Goal: Information Seeking & Learning: Learn about a topic

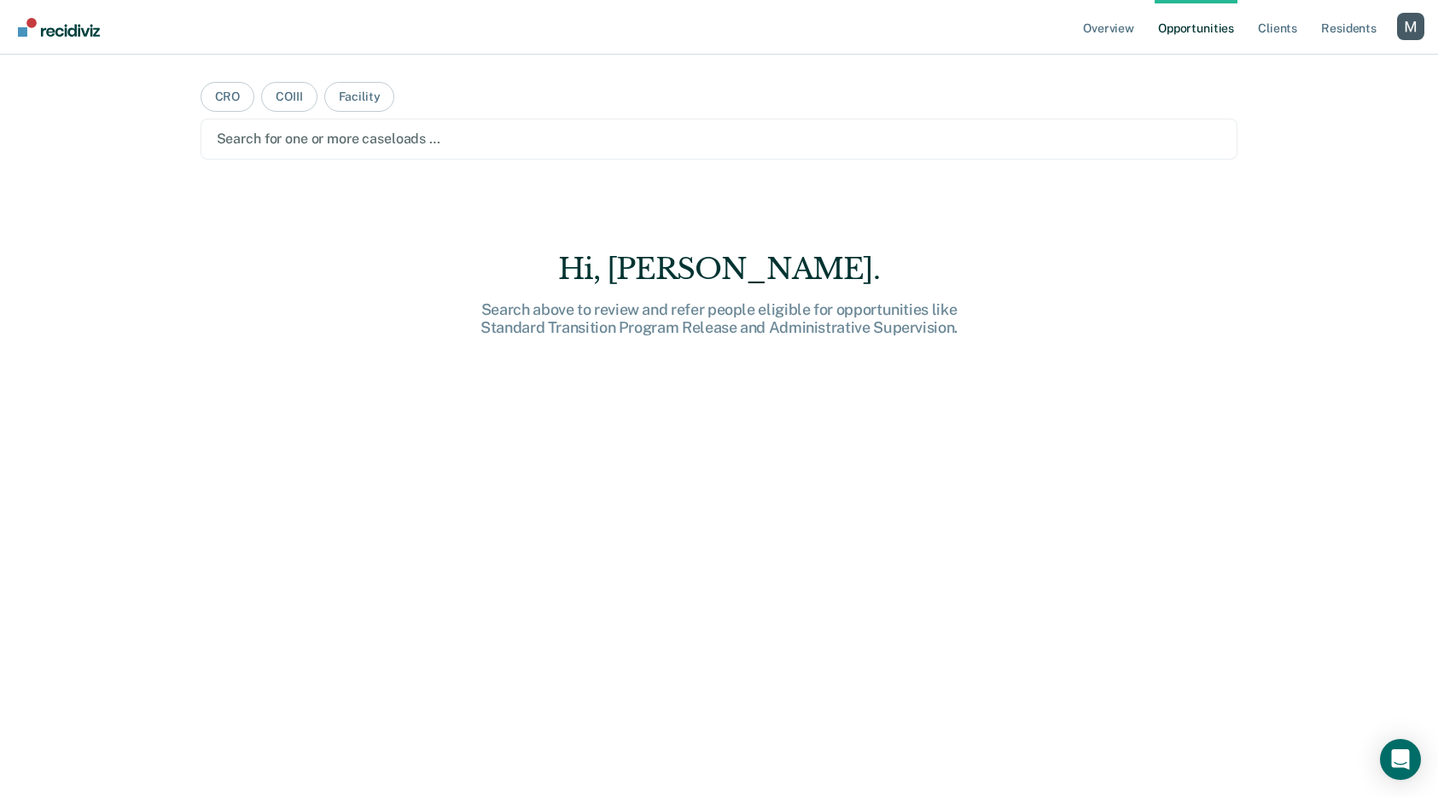
click at [730, 161] on main "CRO COIII Facility Search for one or more caseloads … Hi, [PERSON_NAME]. Search…" at bounding box center [719, 406] width 1079 height 702
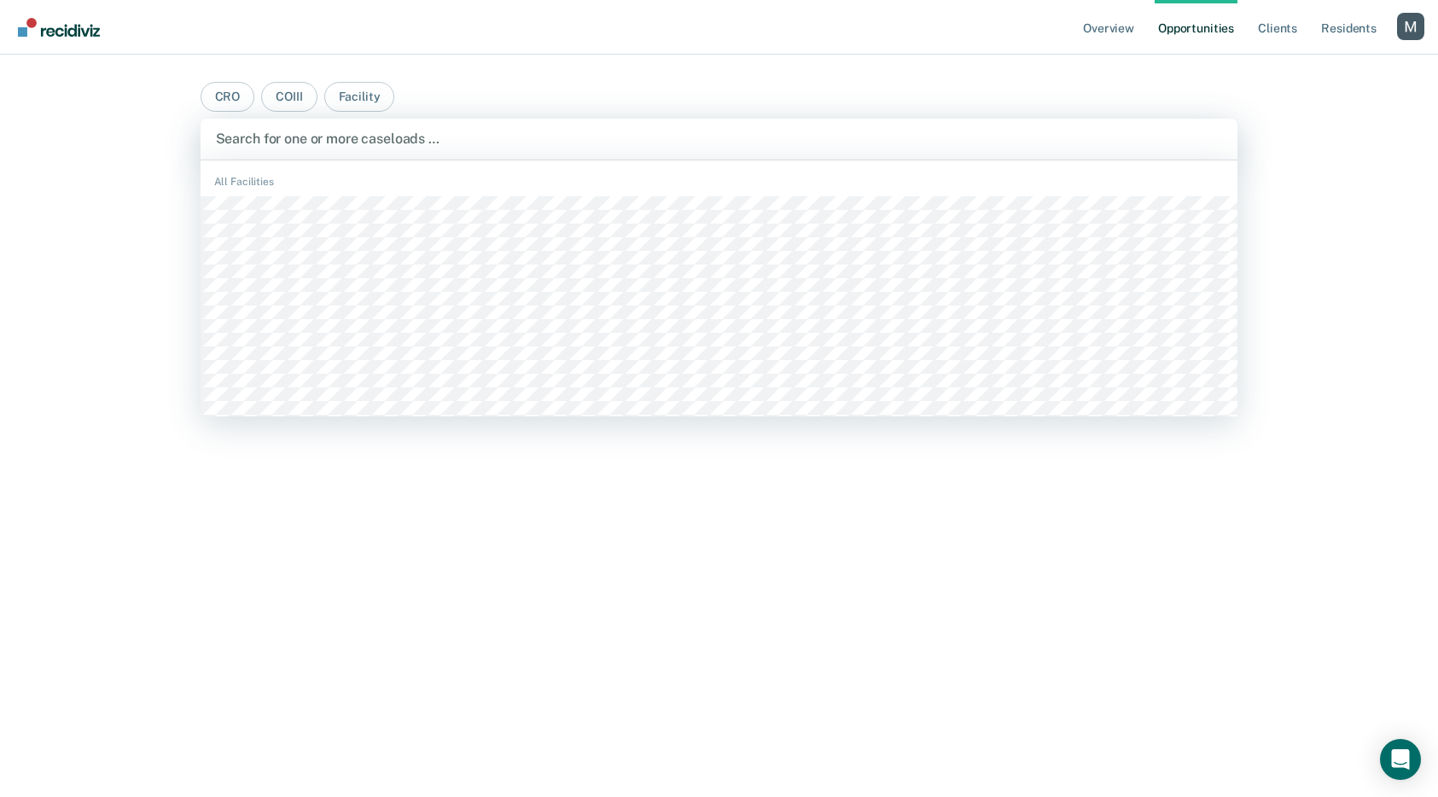
click at [707, 151] on div "Search for one or more caseloads …" at bounding box center [720, 139] width 1038 height 41
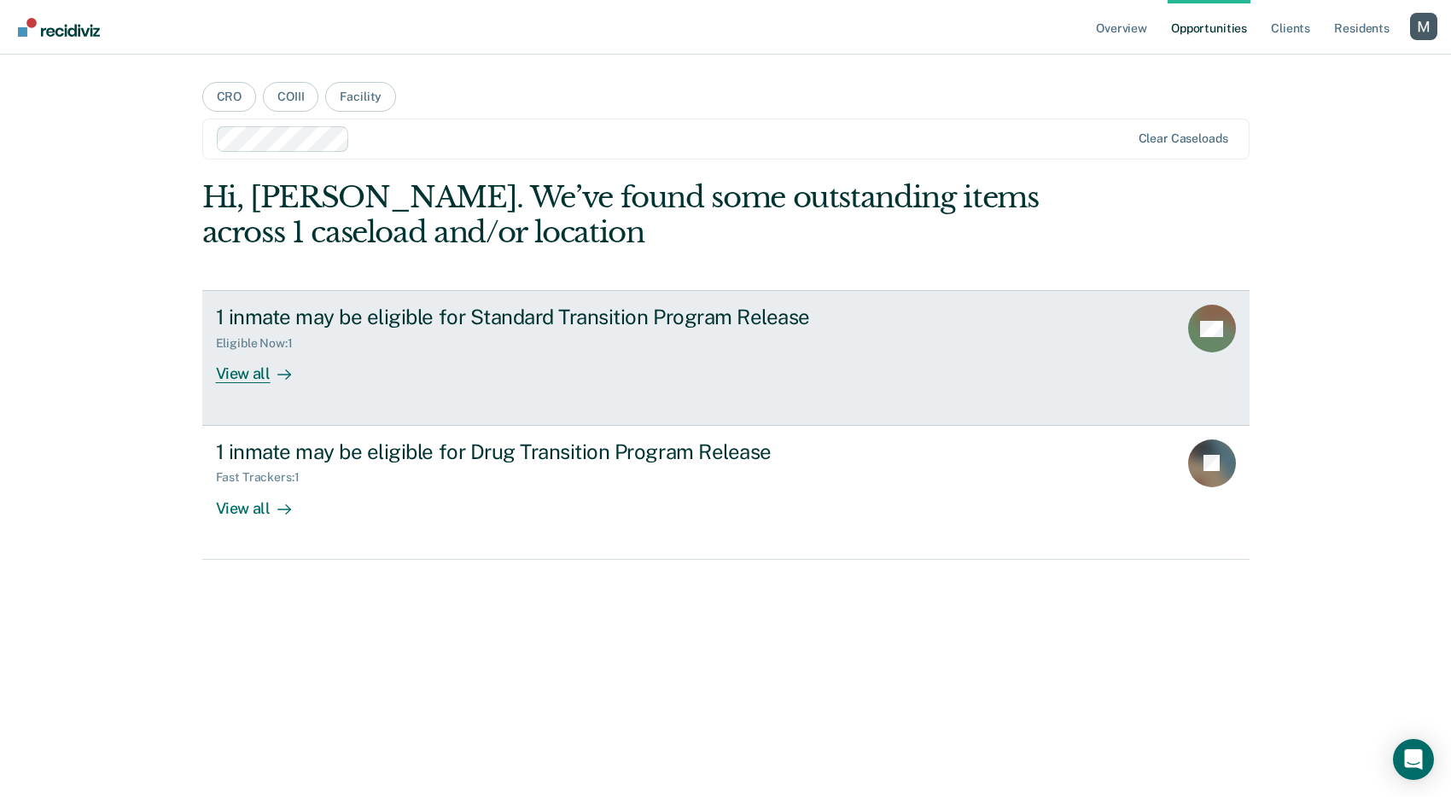
click at [547, 324] on div "1 inmate may be eligible for Standard Transition Program Release" at bounding box center [515, 317] width 599 height 25
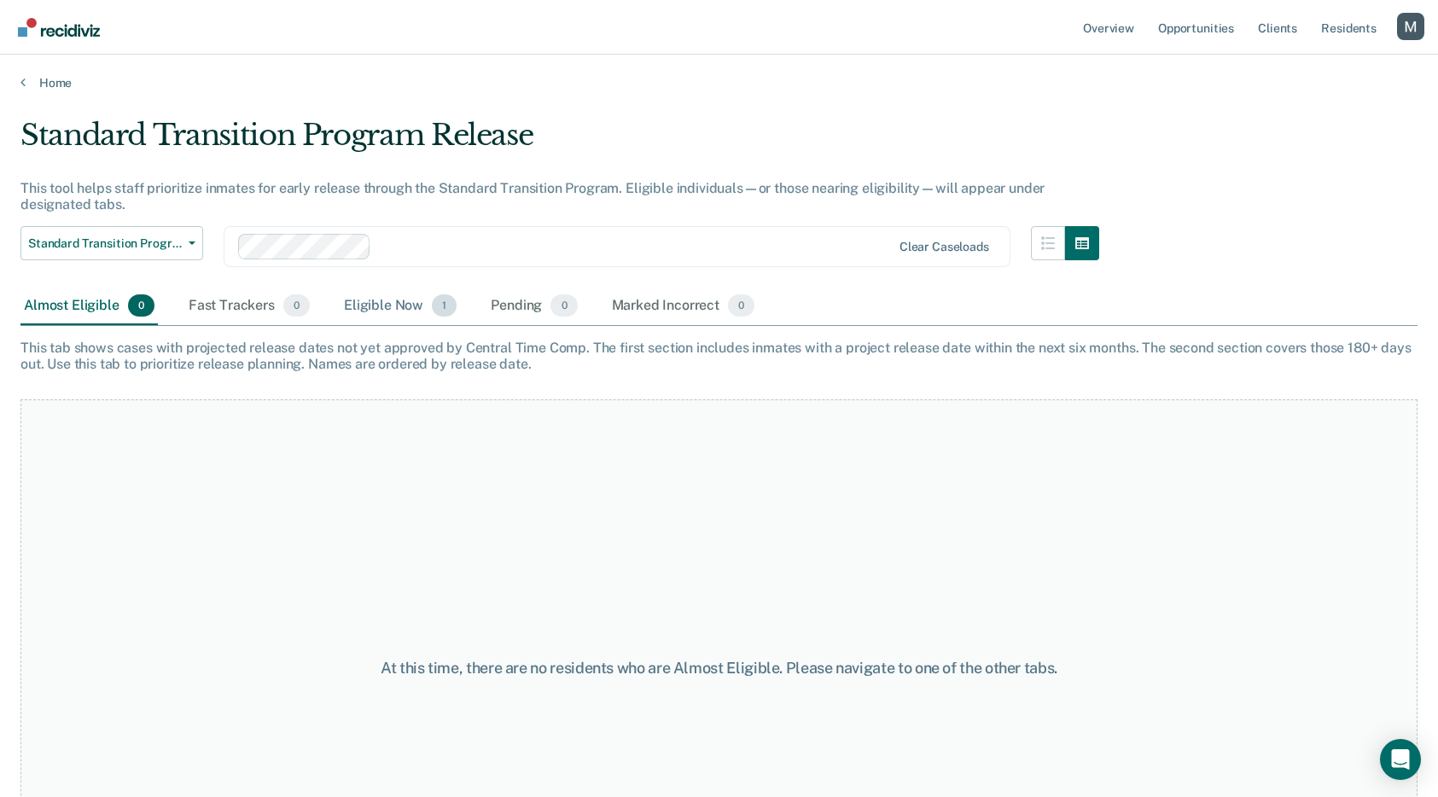
click at [364, 310] on div "Eligible Now 1" at bounding box center [400, 307] width 119 height 38
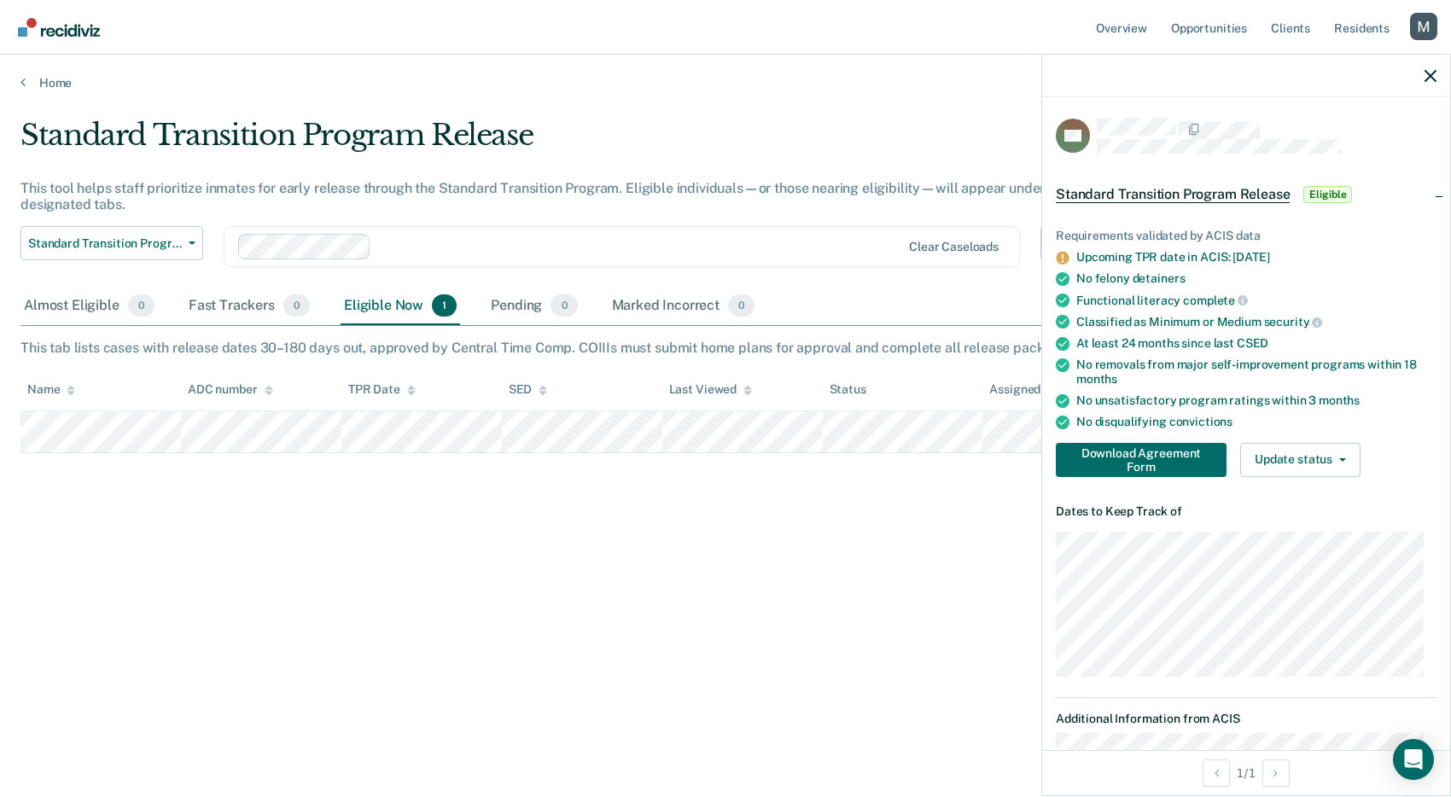
click at [1220, 236] on div "Requirements validated by ACIS data" at bounding box center [1246, 236] width 381 height 15
copy ul "Requirements validated by ACIS data"
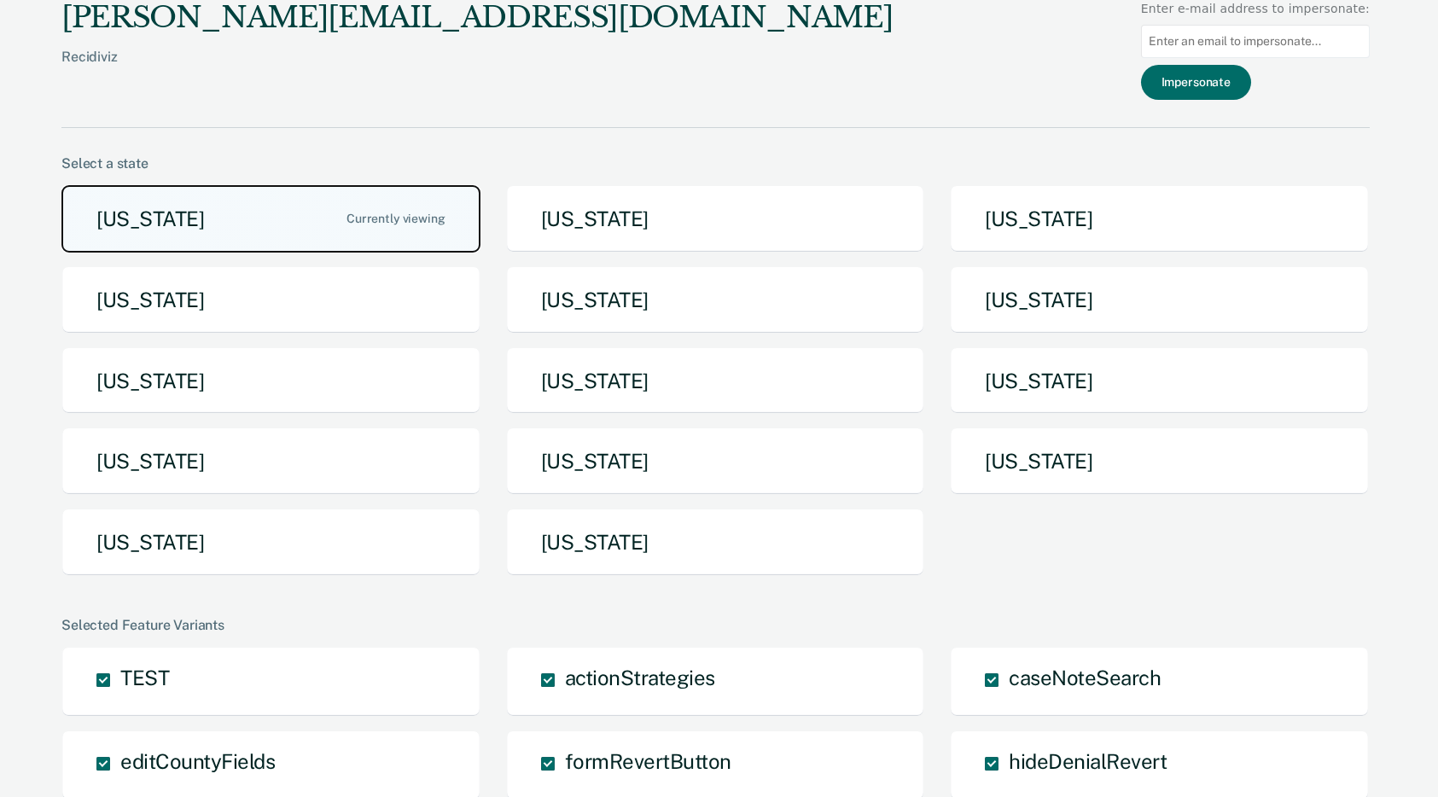
click at [289, 245] on button "Arizona" at bounding box center [270, 218] width 419 height 67
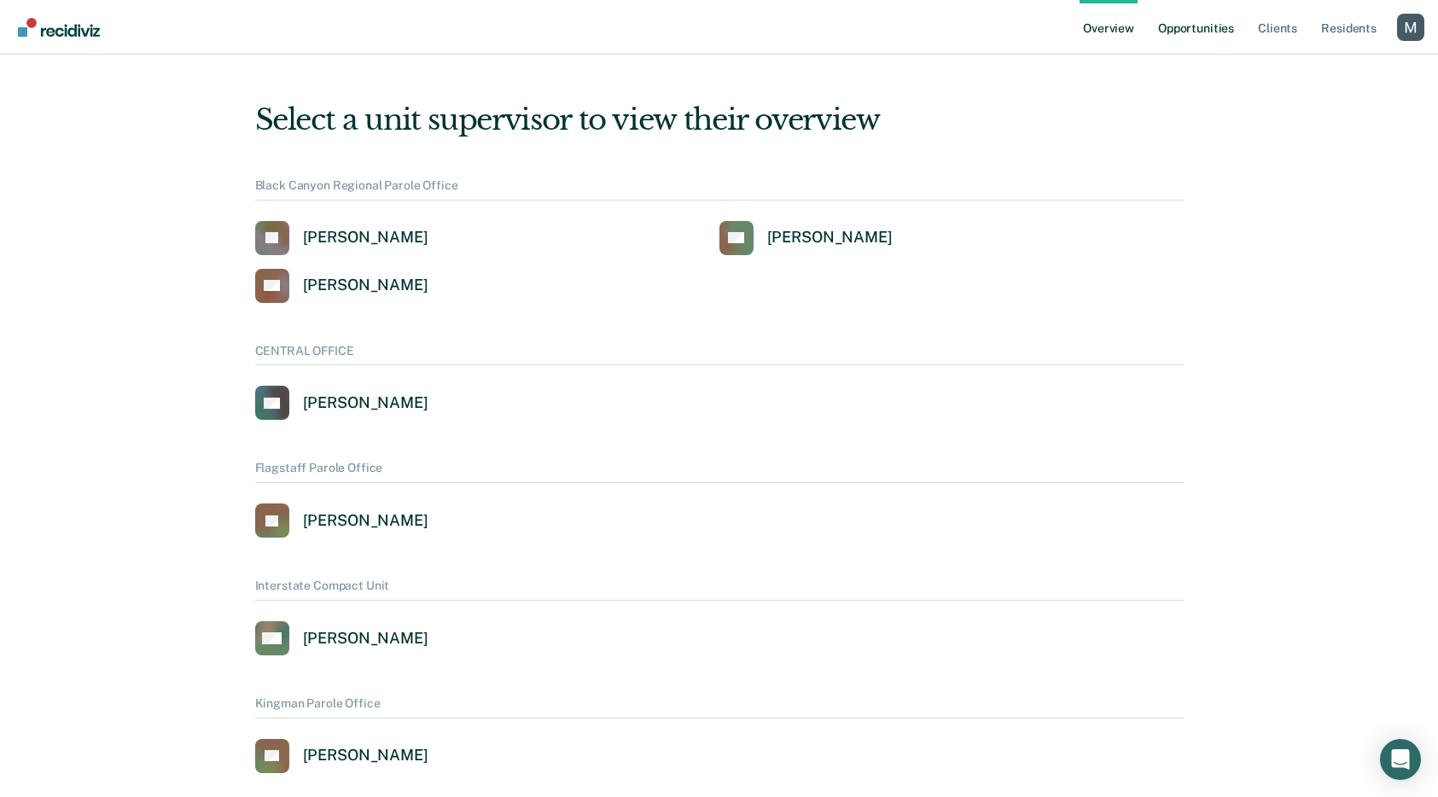
click at [1216, 15] on link "Opportunities" at bounding box center [1196, 27] width 83 height 55
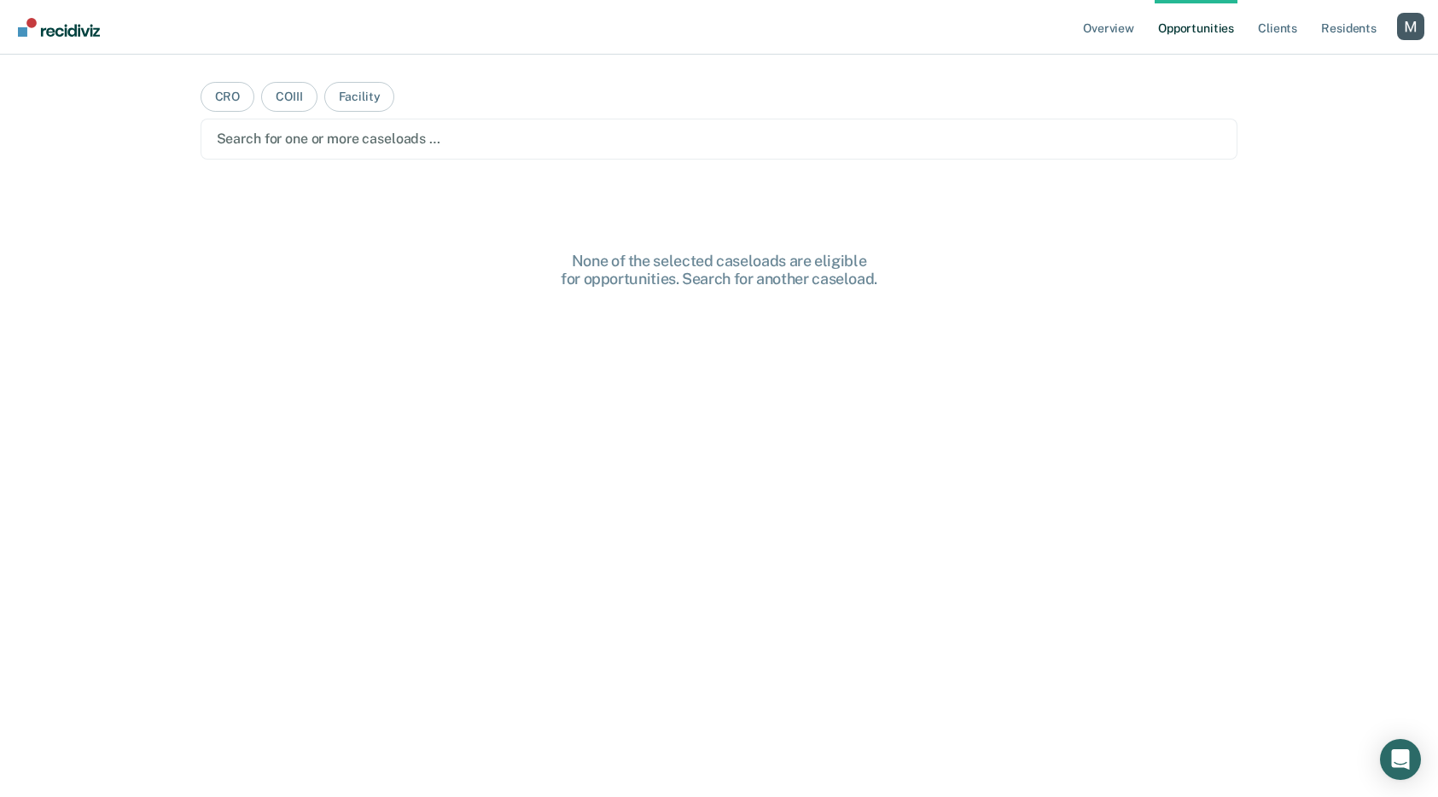
click at [504, 137] on div at bounding box center [719, 139] width 1005 height 20
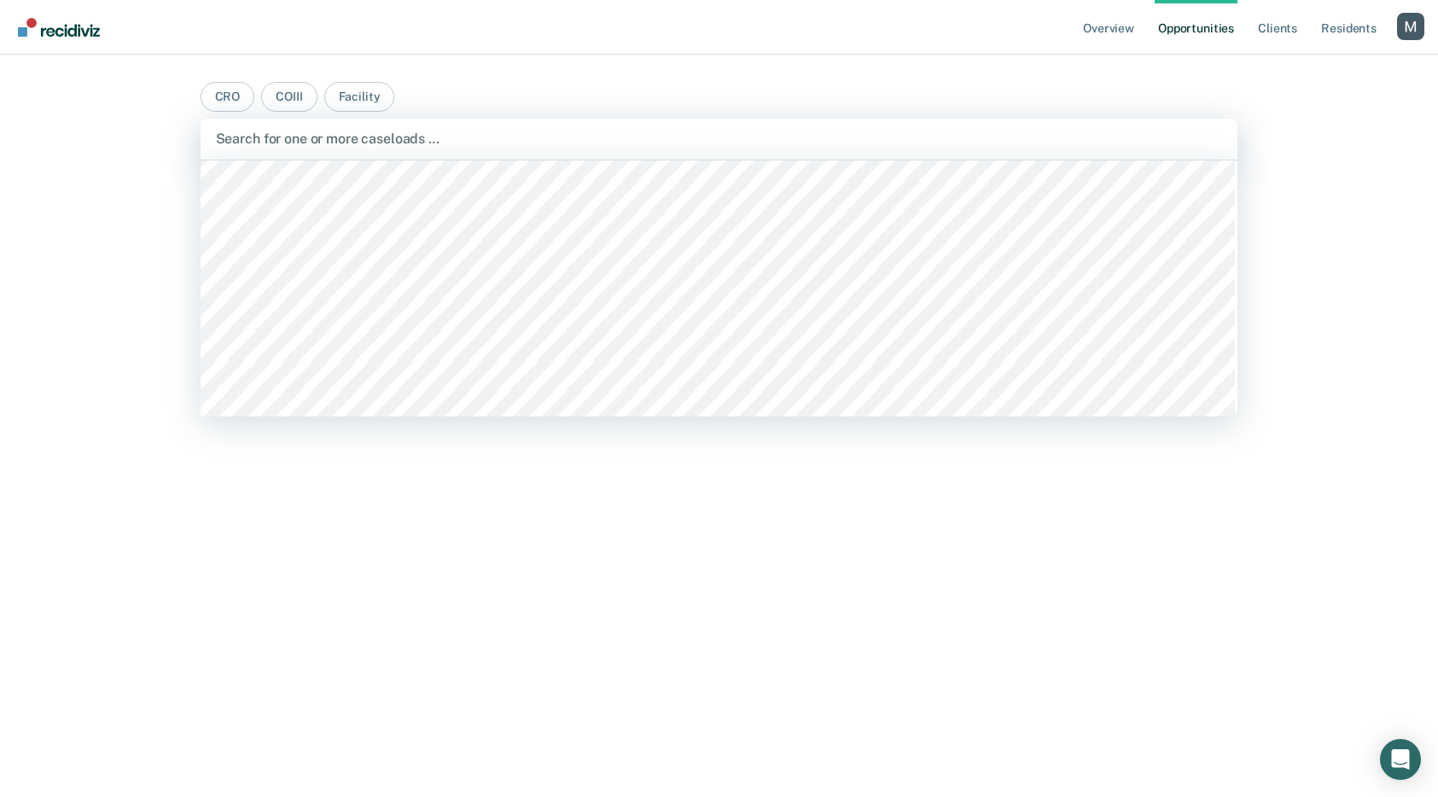
scroll to position [3056, 0]
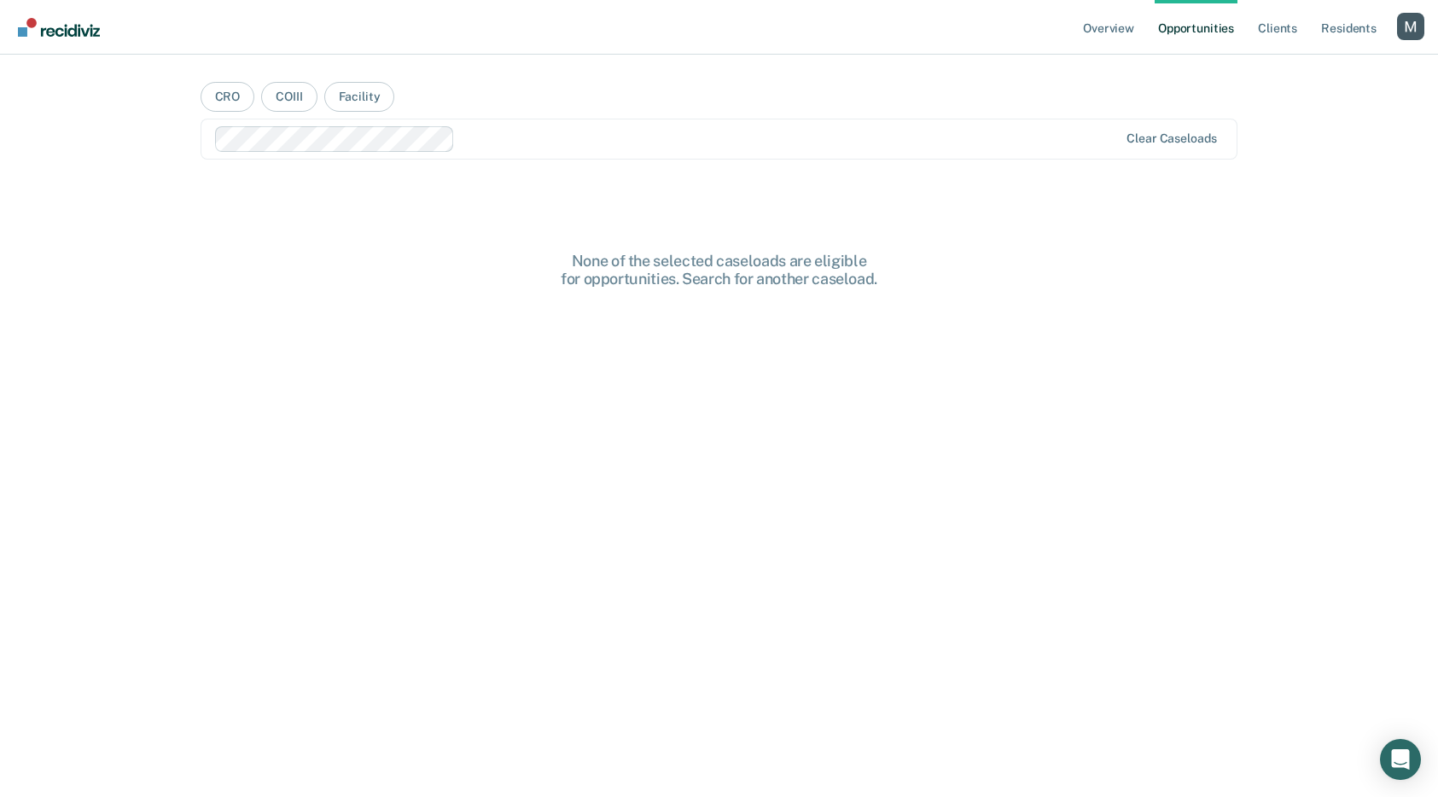
click at [542, 143] on div at bounding box center [790, 139] width 657 height 20
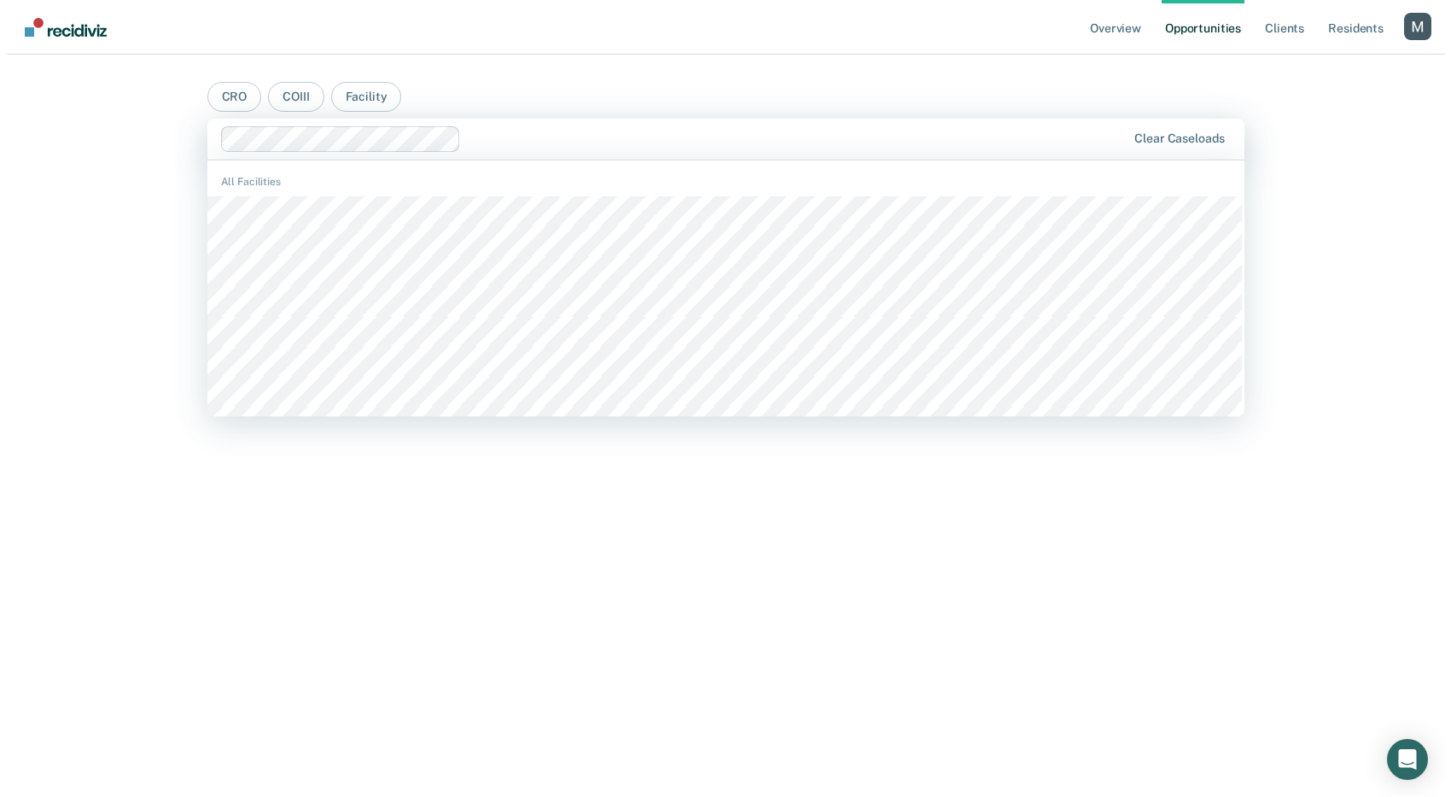
scroll to position [2778, 0]
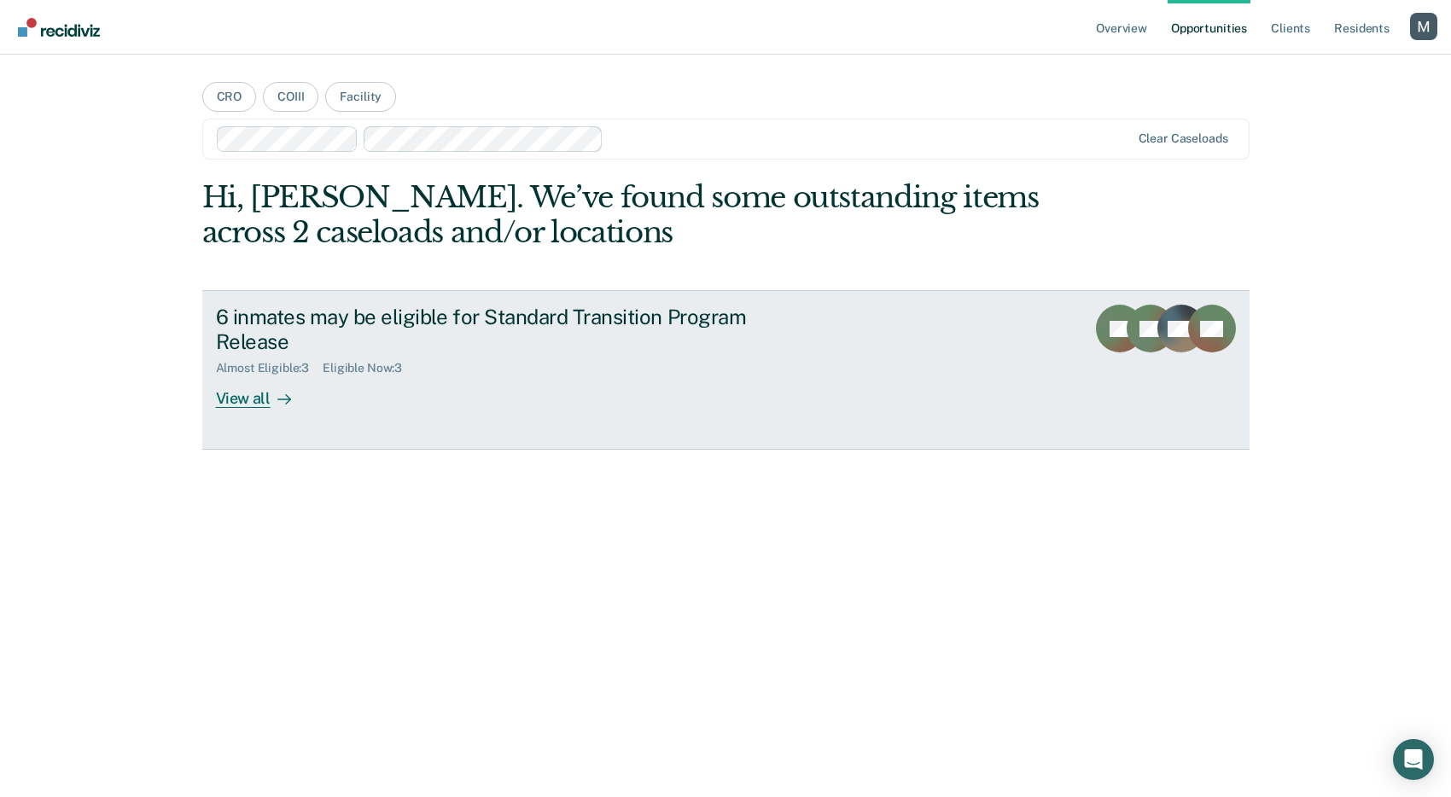
click at [511, 329] on div "6 inmates may be eligible for Standard Transition Program Release" at bounding box center [515, 330] width 599 height 50
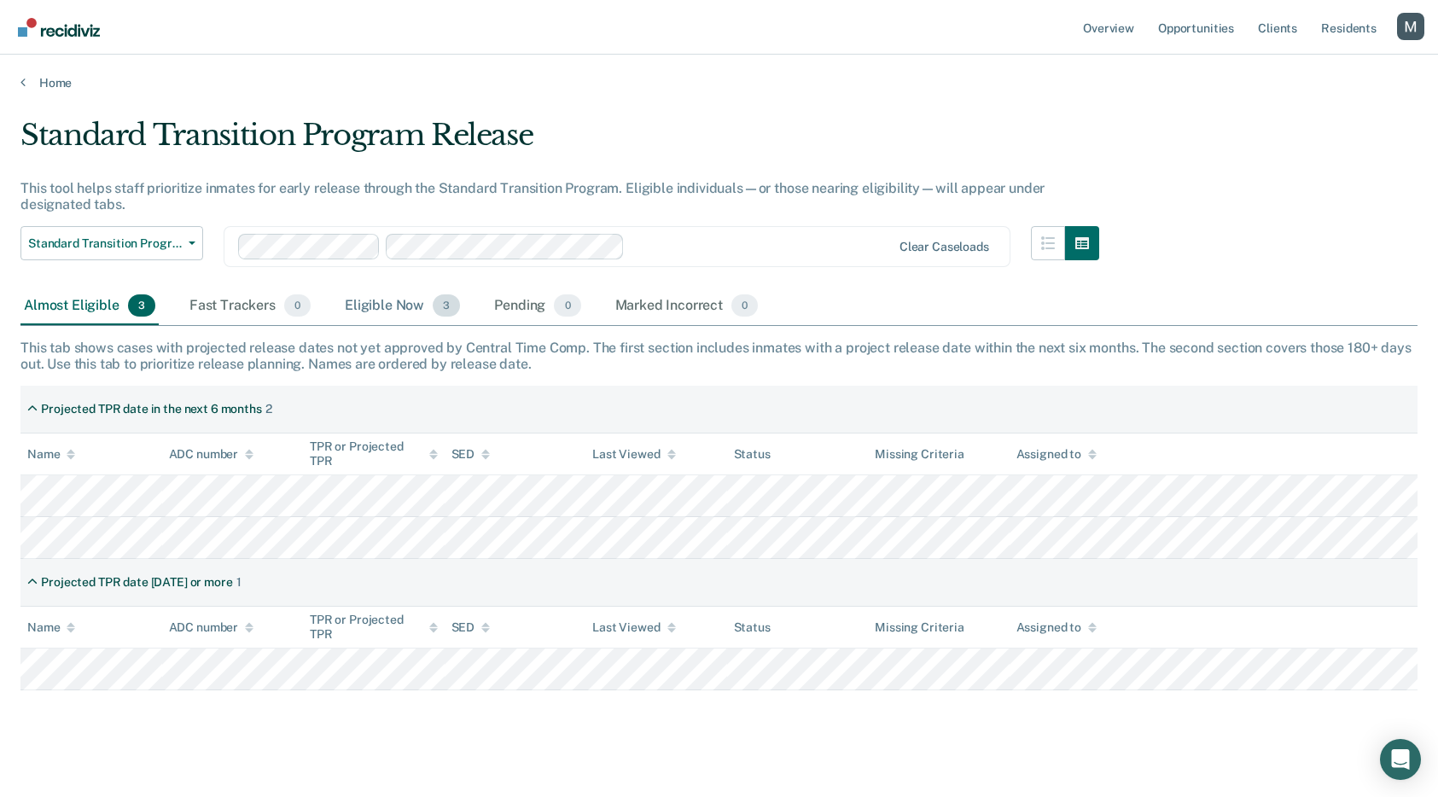
click at [372, 304] on div "Eligible Now 3" at bounding box center [402, 307] width 122 height 38
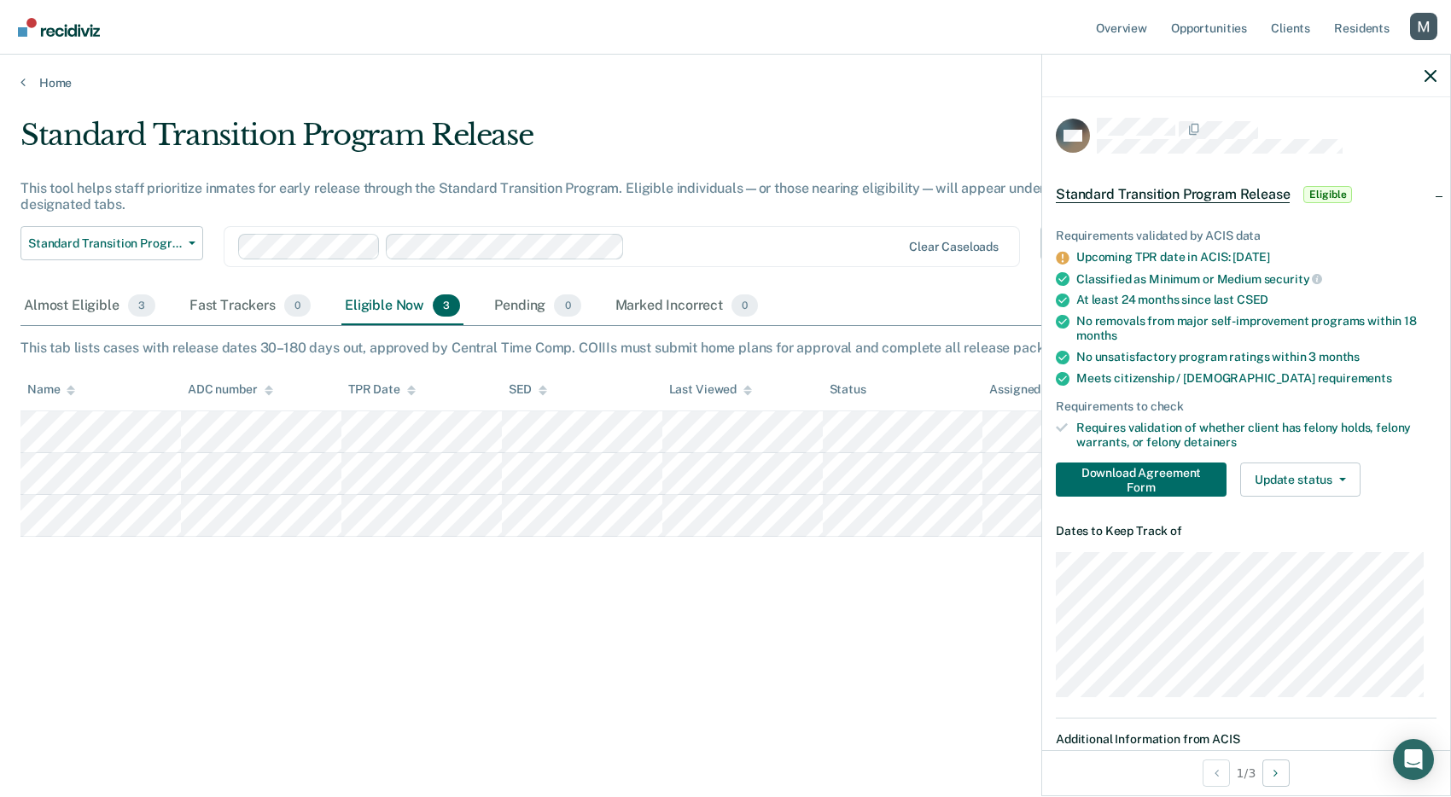
click at [1156, 422] on div "Requires validation of whether client has felony holds, felony warrants, or fel…" at bounding box center [1256, 435] width 360 height 29
copy div "Requires validation of whether client has felony holds, felony warrants, or fel…"
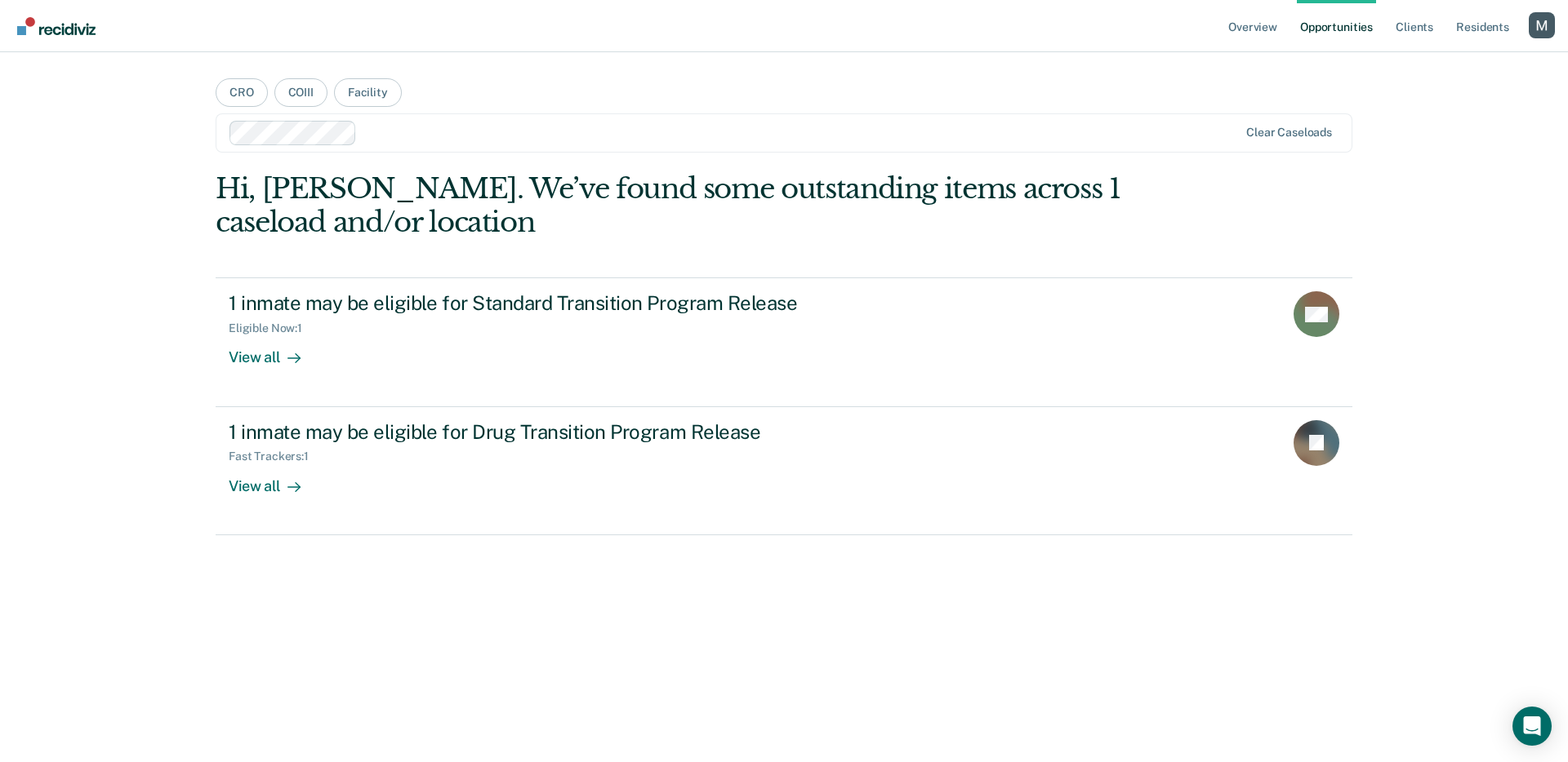
click at [1387, 27] on div "Profile dropdown button" at bounding box center [1541, 25] width 26 height 26
click at [1387, 59] on link "Profile" at bounding box center [1475, 66] width 131 height 14
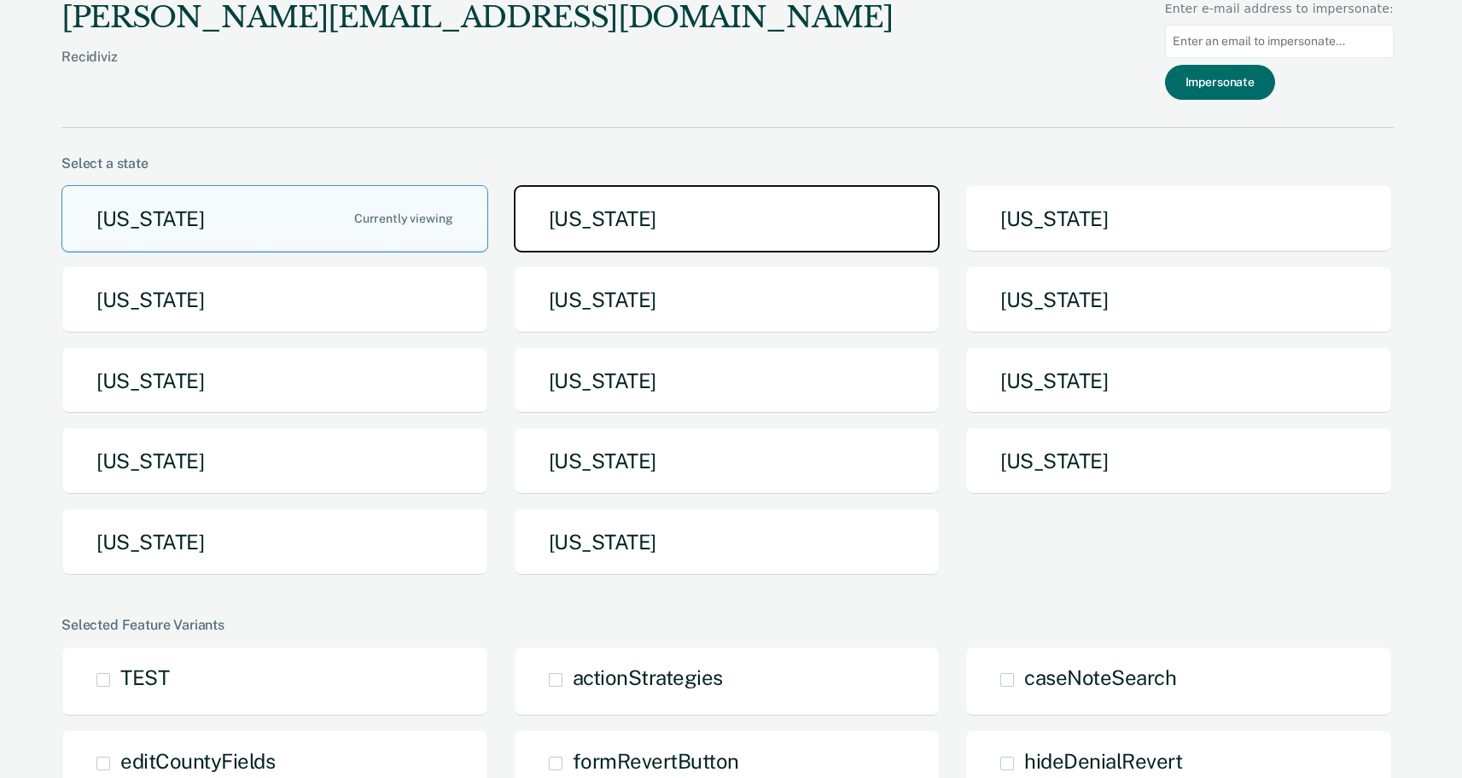
click at [740, 228] on button "Arkansas" at bounding box center [727, 218] width 427 height 67
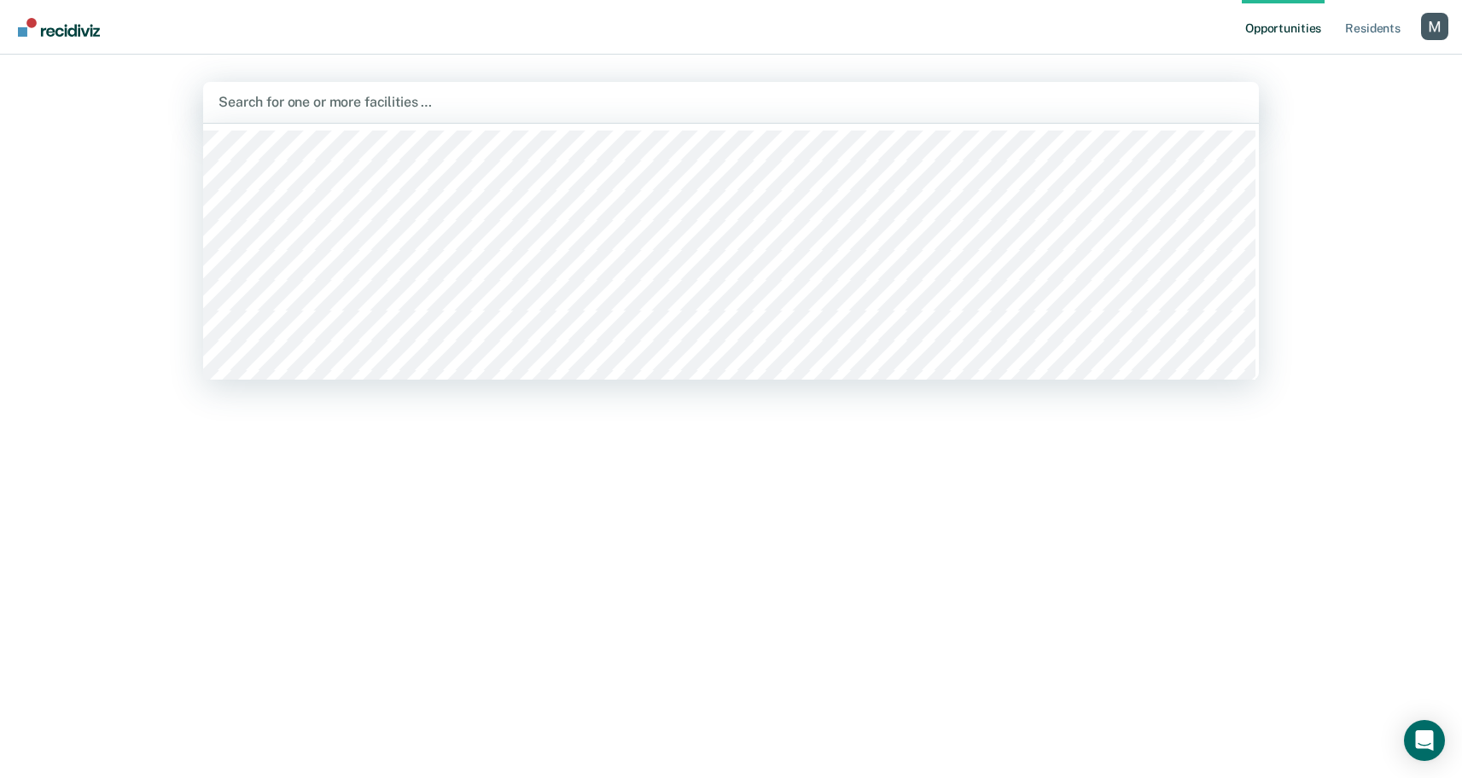
click at [489, 102] on div at bounding box center [731, 102] width 1025 height 20
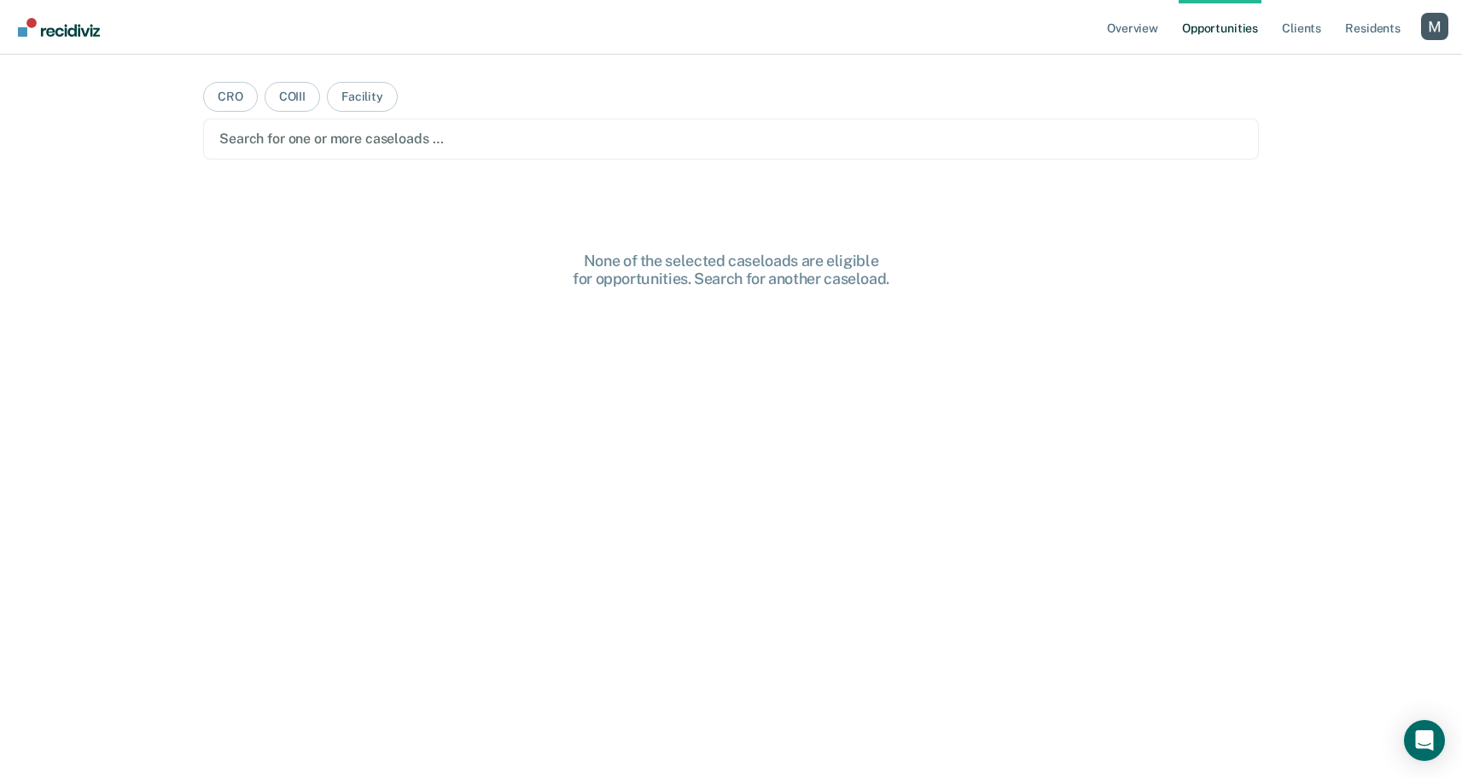
click at [1324, 95] on div "Overview Opportunities Client s Resident s Profile How it works Log Out CRO COI…" at bounding box center [731, 389] width 1462 height 778
click at [365, 157] on div "Search for one or more caseloads …" at bounding box center [731, 139] width 1056 height 41
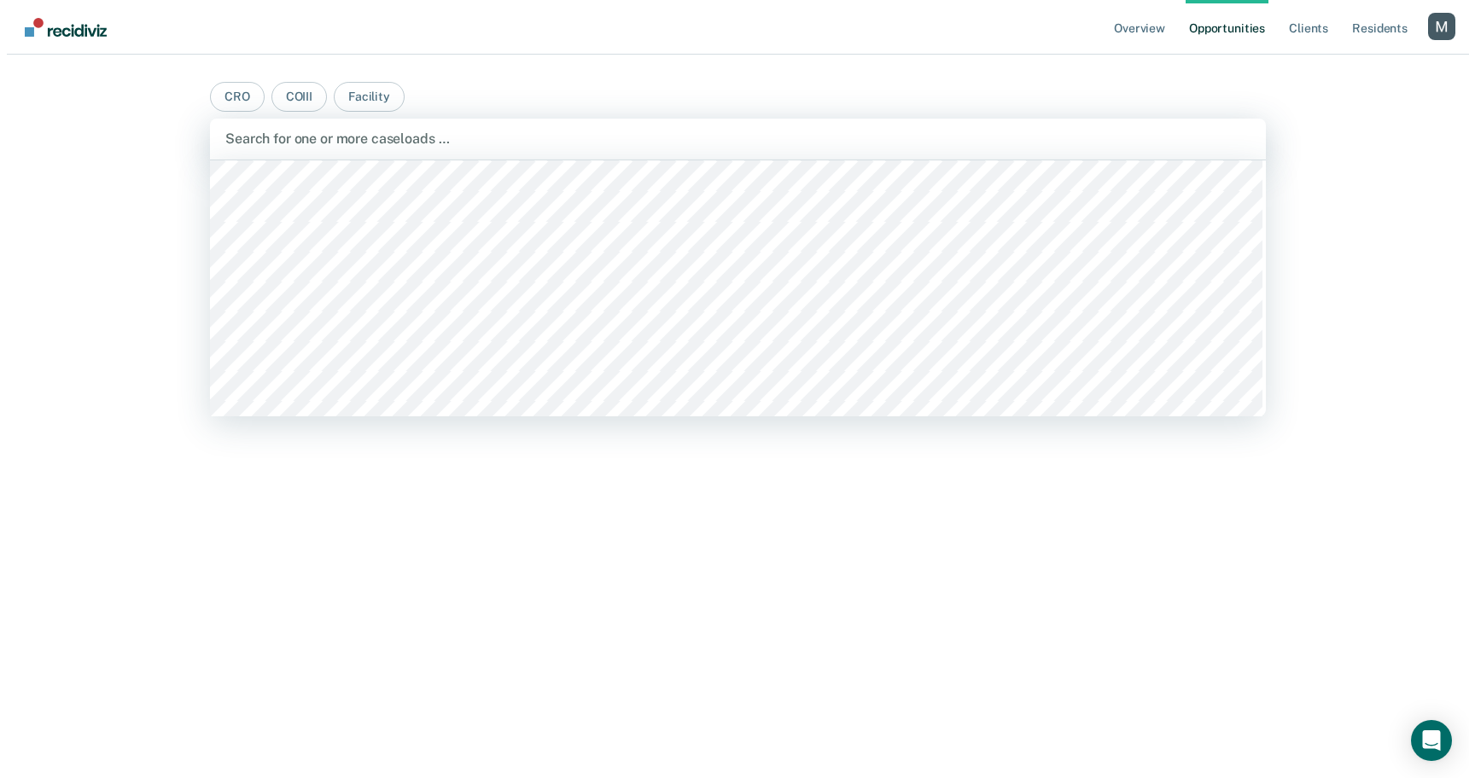
scroll to position [1963, 0]
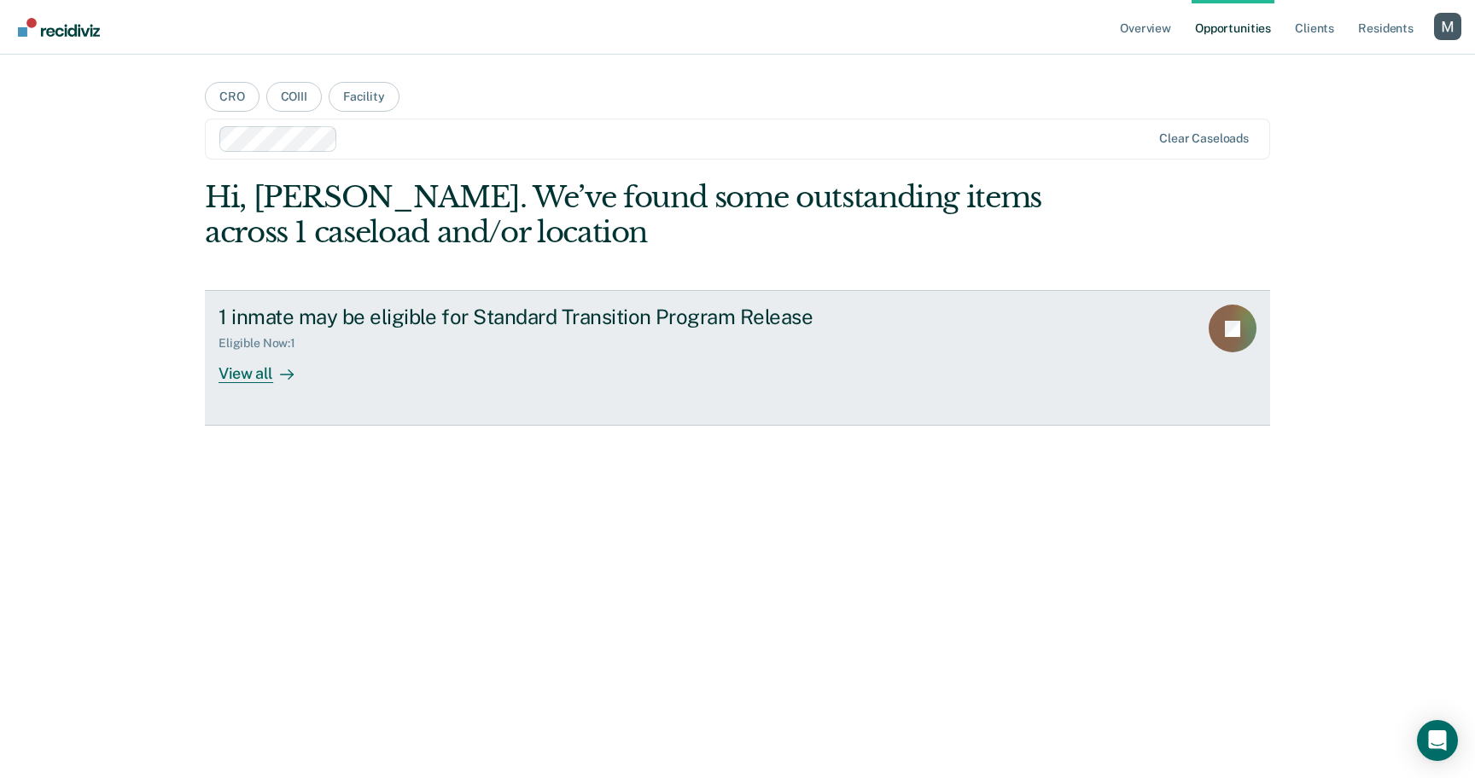
click at [398, 336] on div "Eligible Now : 1" at bounding box center [518, 339] width 599 height 21
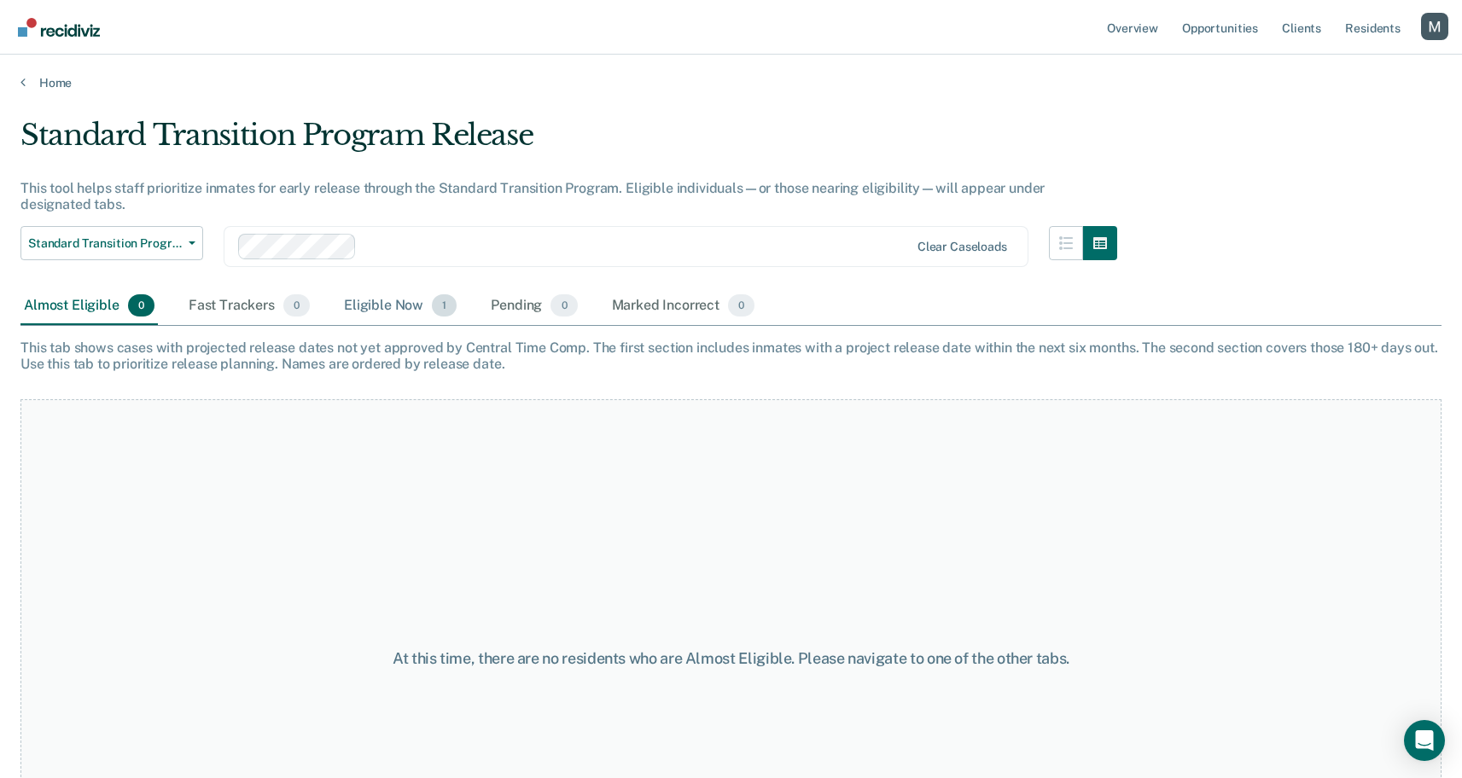
click at [386, 312] on div "Eligible Now 1" at bounding box center [400, 307] width 119 height 38
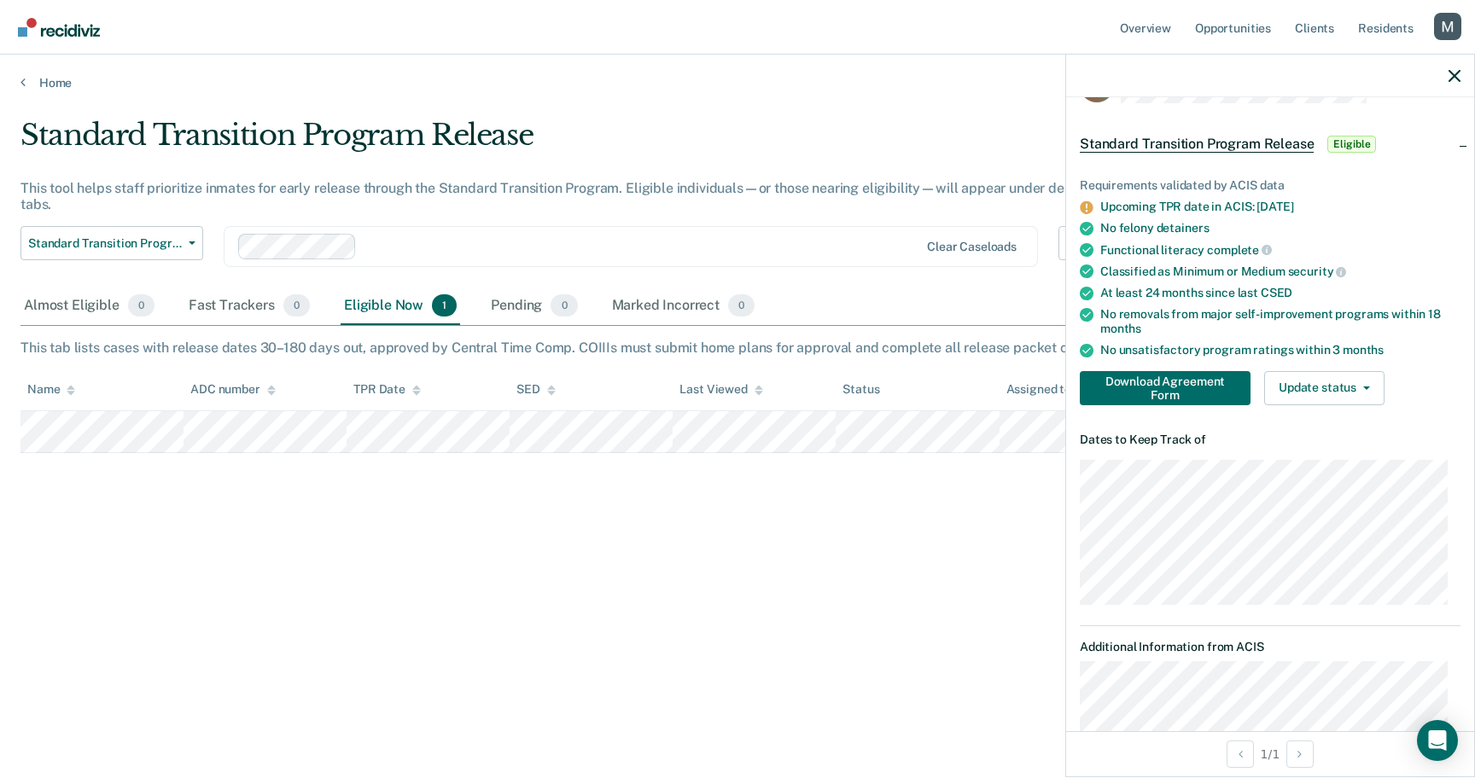
scroll to position [51, 0]
click at [1115, 427] on article "IR Standard Transition Program Release Eligible Requirements validated by ACIS …" at bounding box center [1270, 490] width 381 height 846
click at [1116, 427] on article "IR Standard Transition Program Release Eligible Requirements validated by ACIS …" at bounding box center [1270, 490] width 381 height 846
copy dt "Dates"
